Goal: Information Seeking & Learning: Learn about a topic

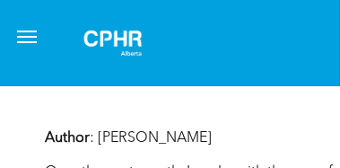
scroll to position [665, 0]
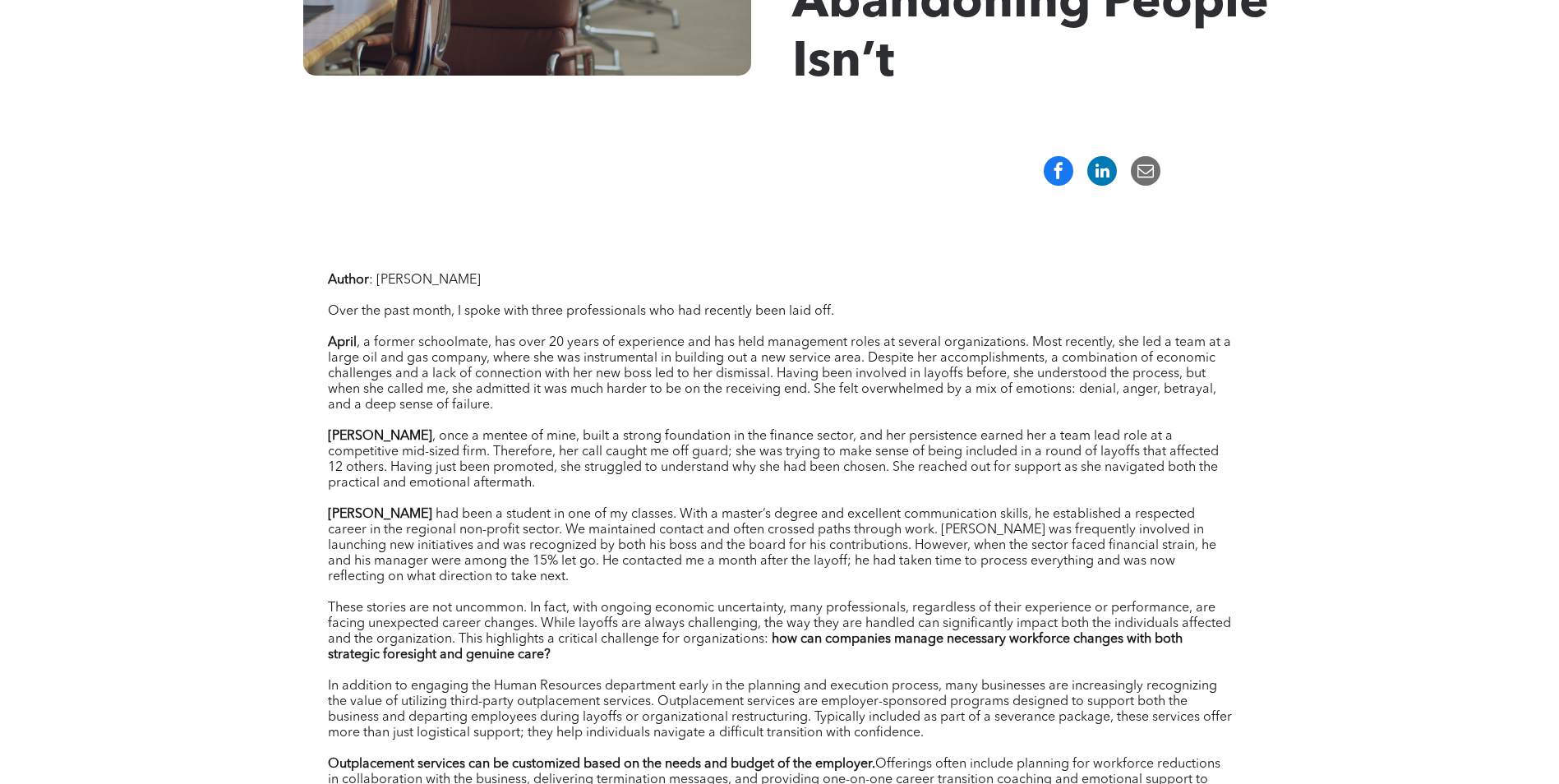
scroll to position [128, 0]
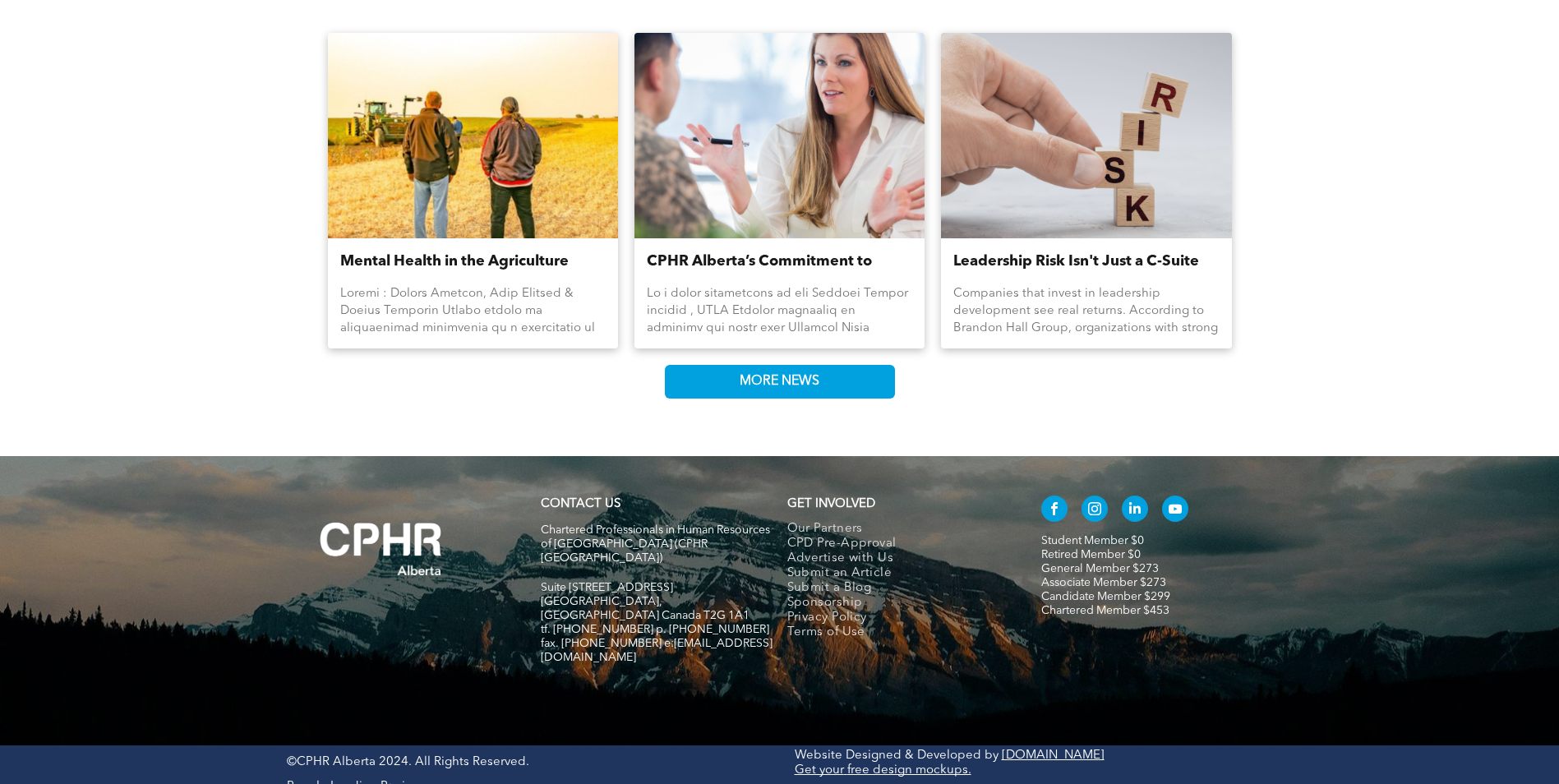
scroll to position [2225, 0]
